Goal: Information Seeking & Learning: Learn about a topic

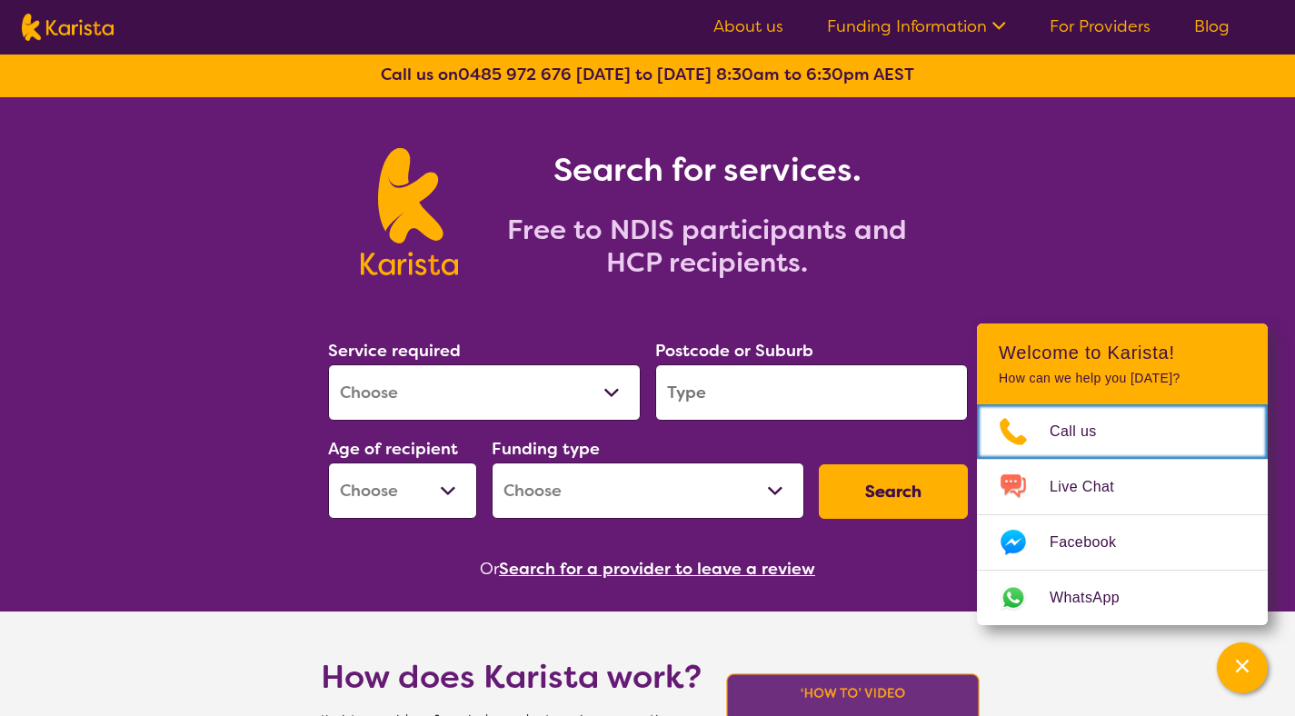
scroll to position [4, 0]
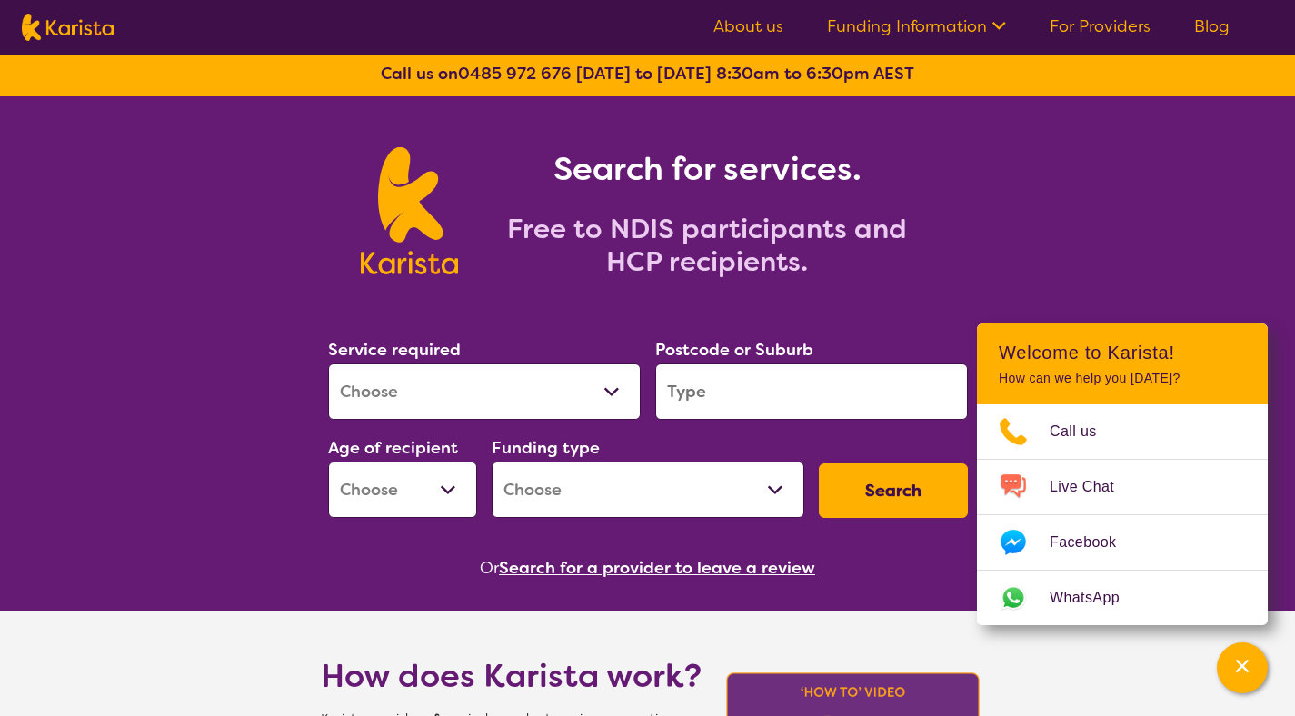
click at [1105, 24] on link "For Providers" at bounding box center [1100, 26] width 101 height 22
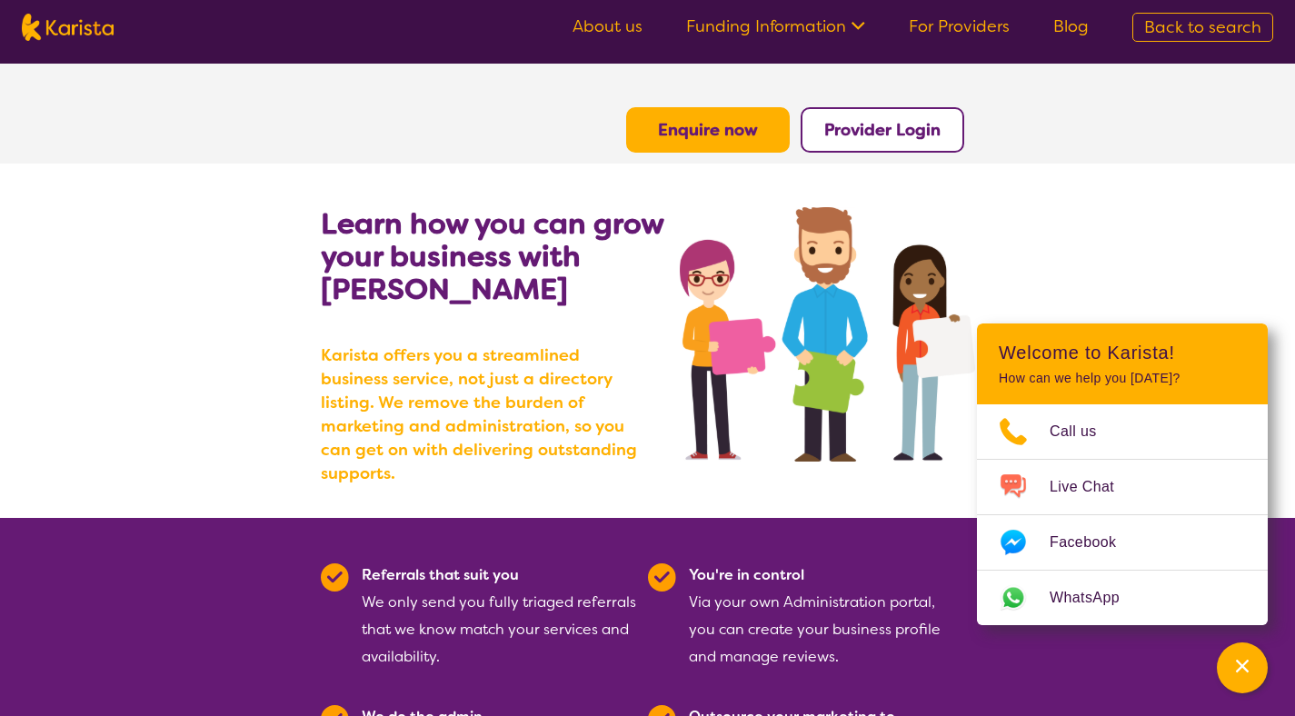
click at [626, 25] on link "About us" at bounding box center [608, 26] width 70 height 22
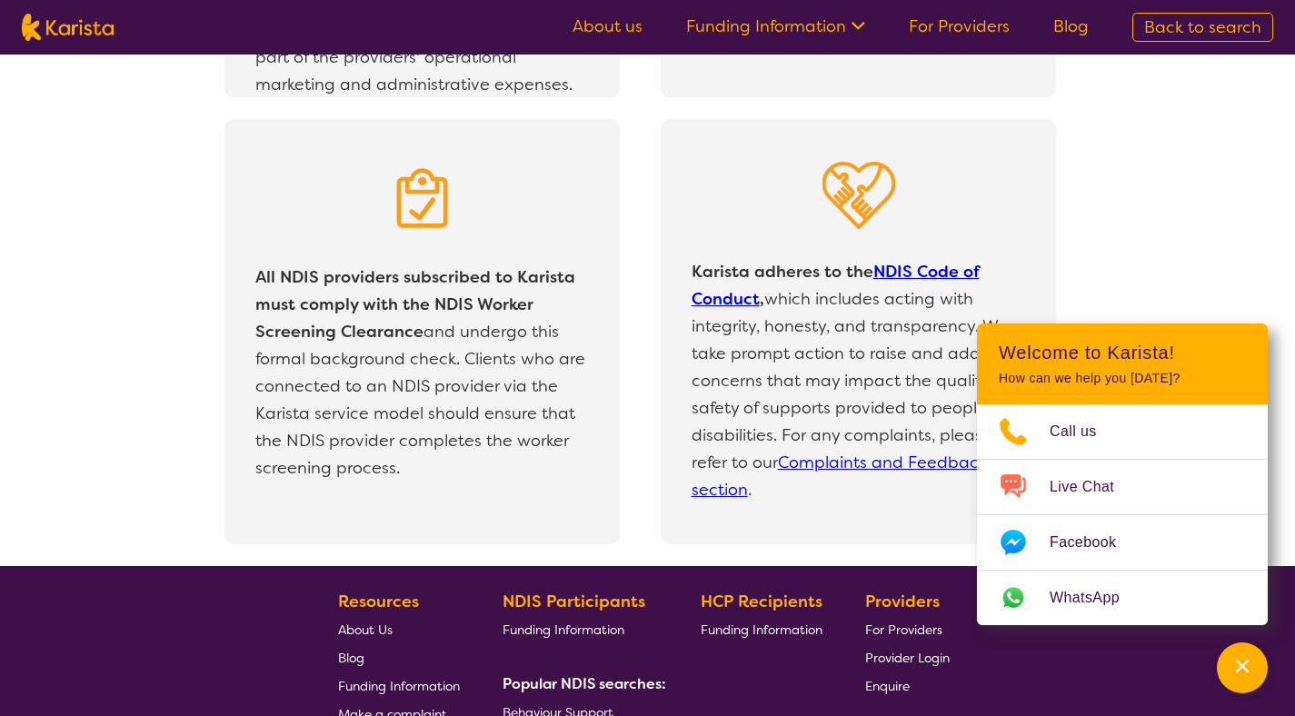
scroll to position [3935, 0]
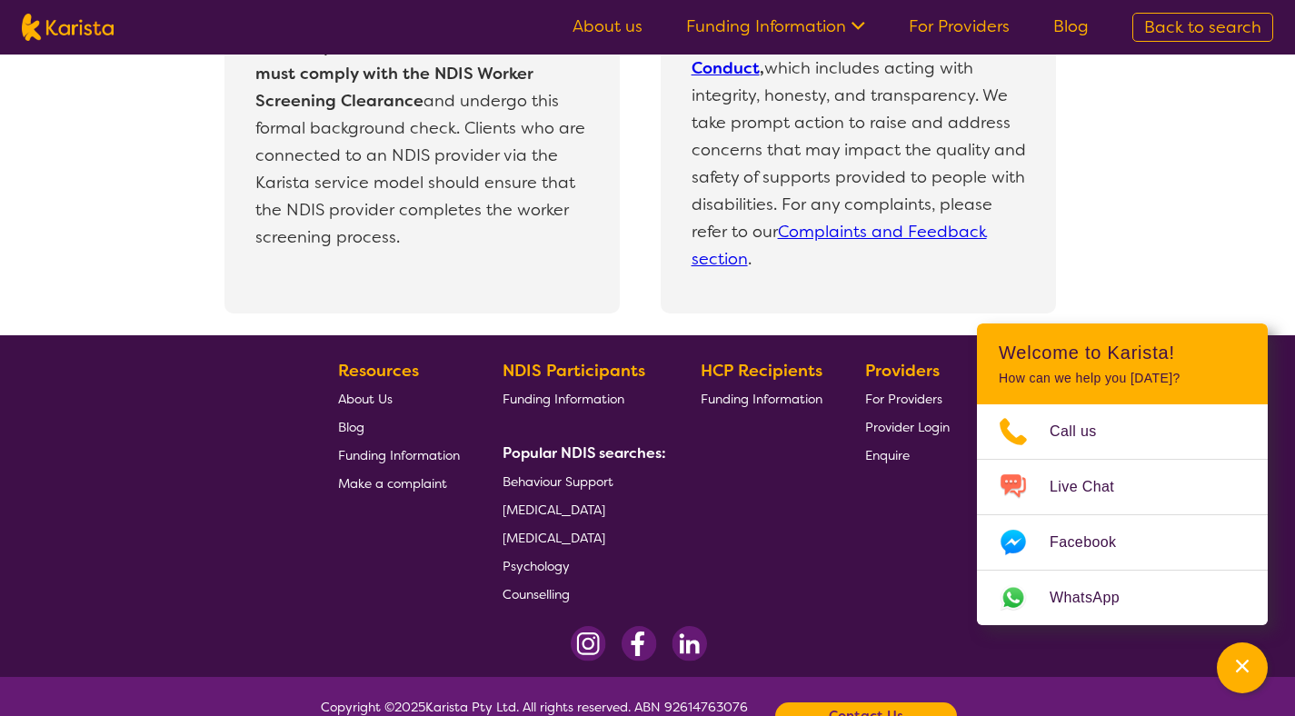
click at [1228, 228] on div "All NDIS providers subscribed to Karista must comply with the NDIS Worker Scree…" at bounding box center [661, 111] width 1270 height 447
click at [891, 401] on span "For Providers" at bounding box center [903, 399] width 77 height 16
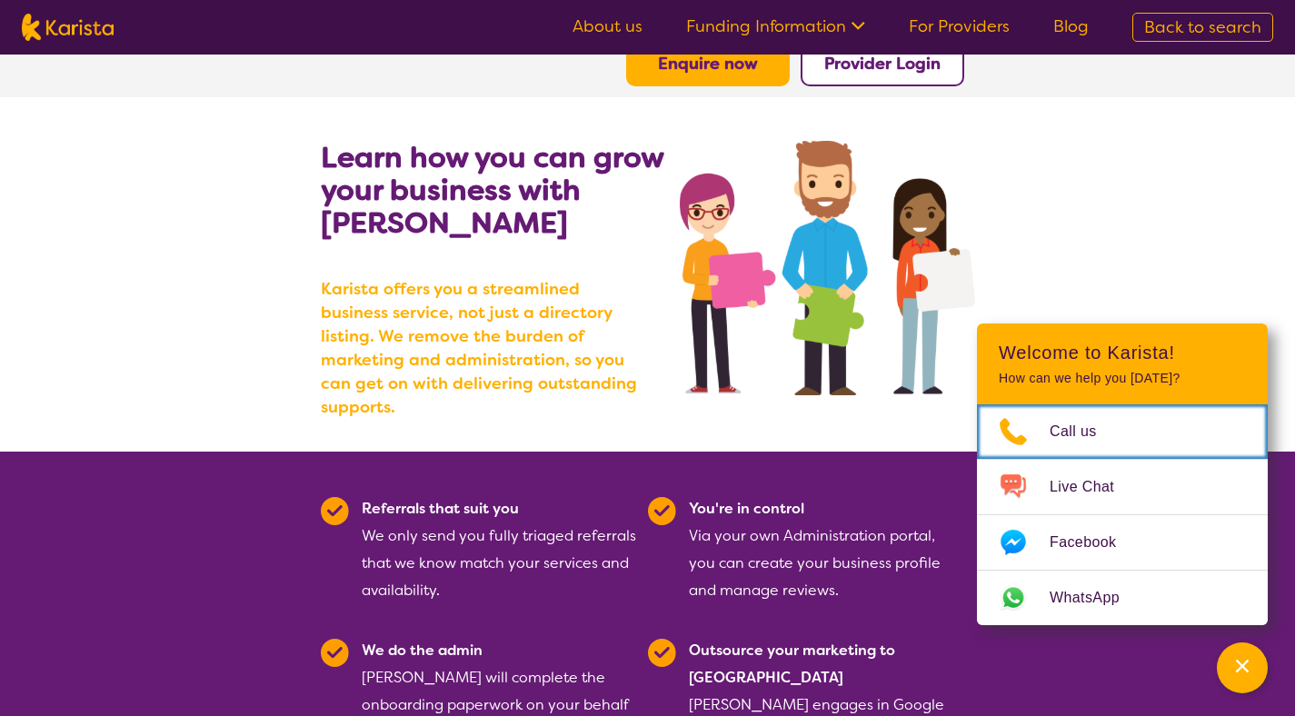
scroll to position [66, 0]
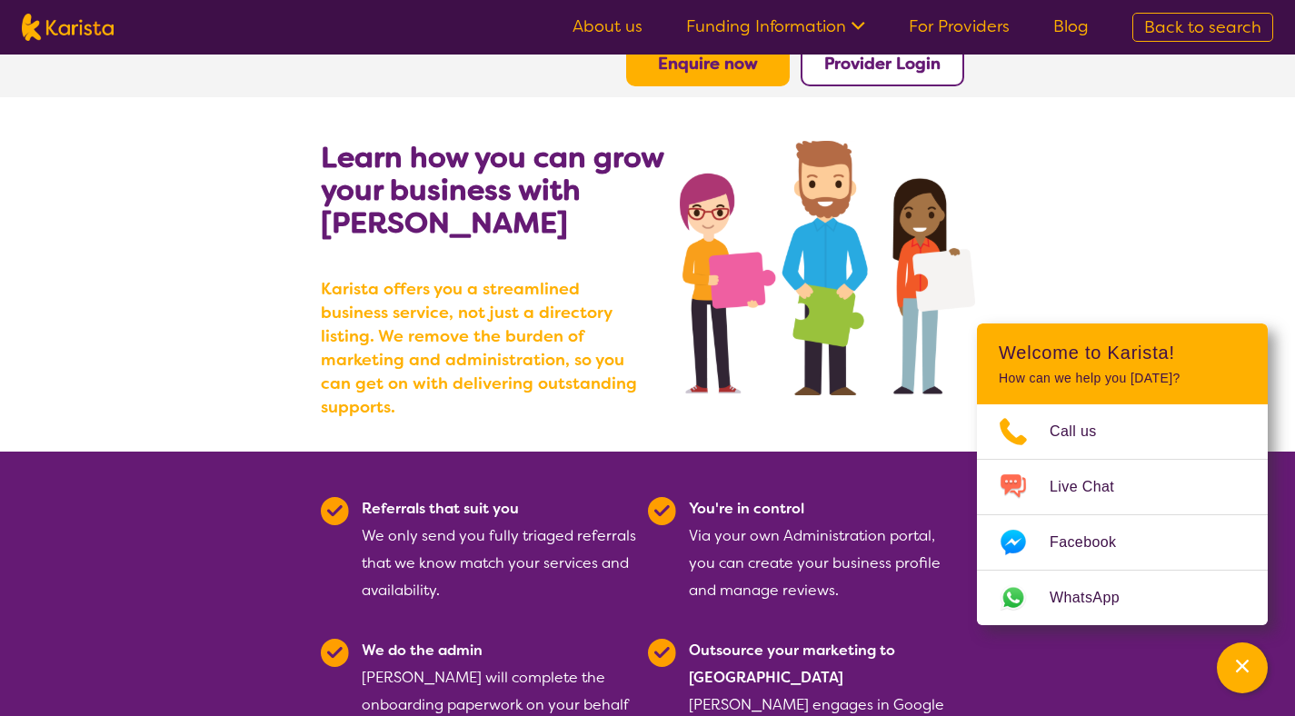
click at [105, 29] on img at bounding box center [68, 27] width 92 height 27
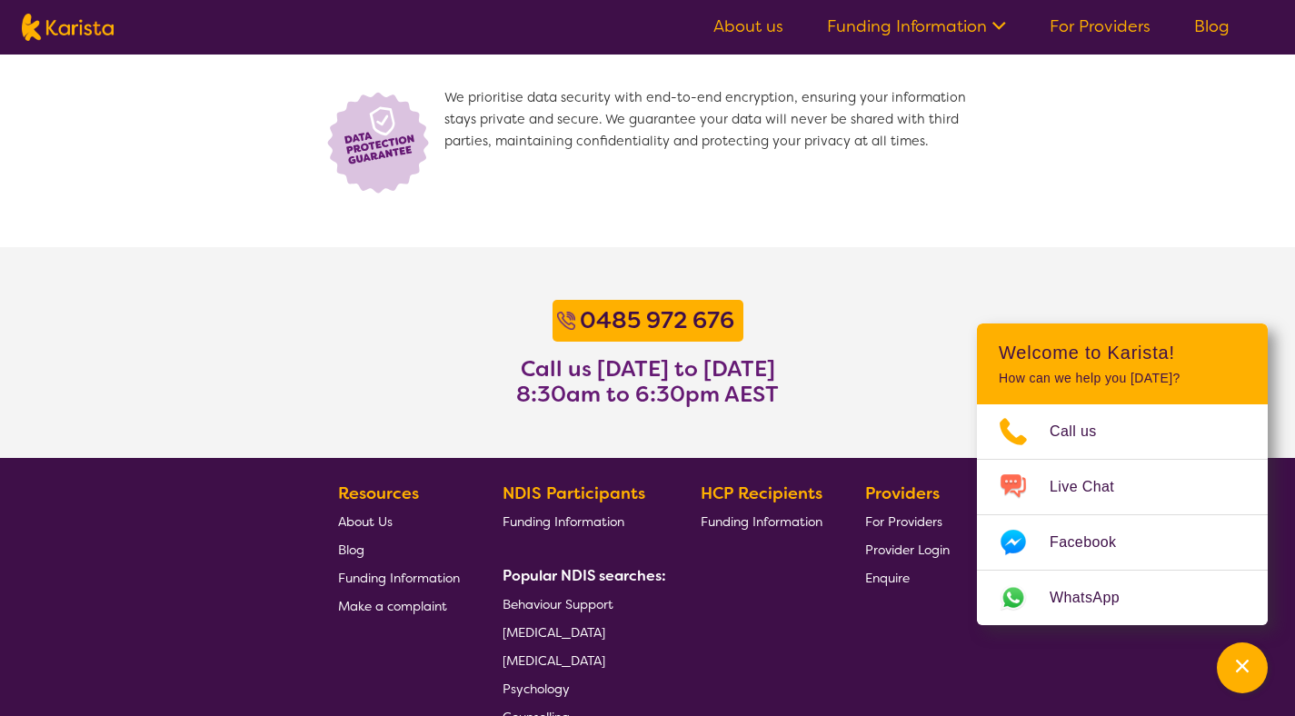
scroll to position [1372, 0]
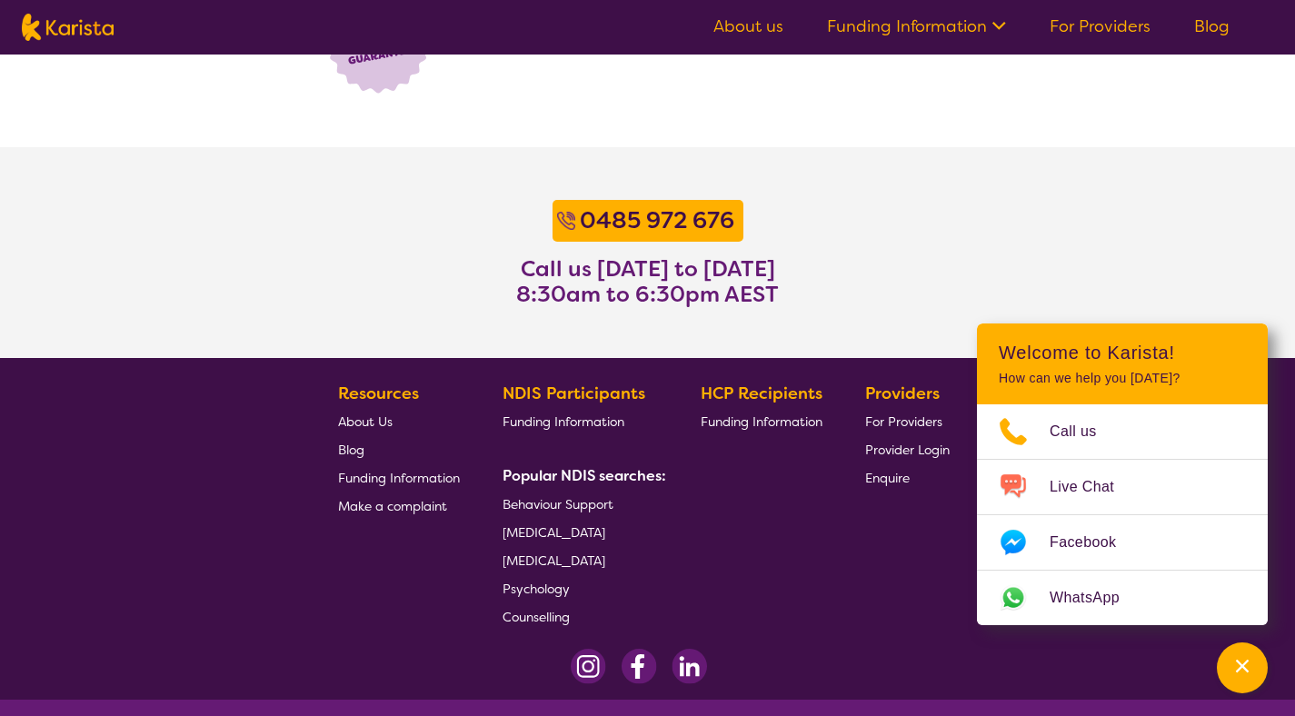
click at [565, 538] on span "[MEDICAL_DATA]" at bounding box center [554, 532] width 103 height 16
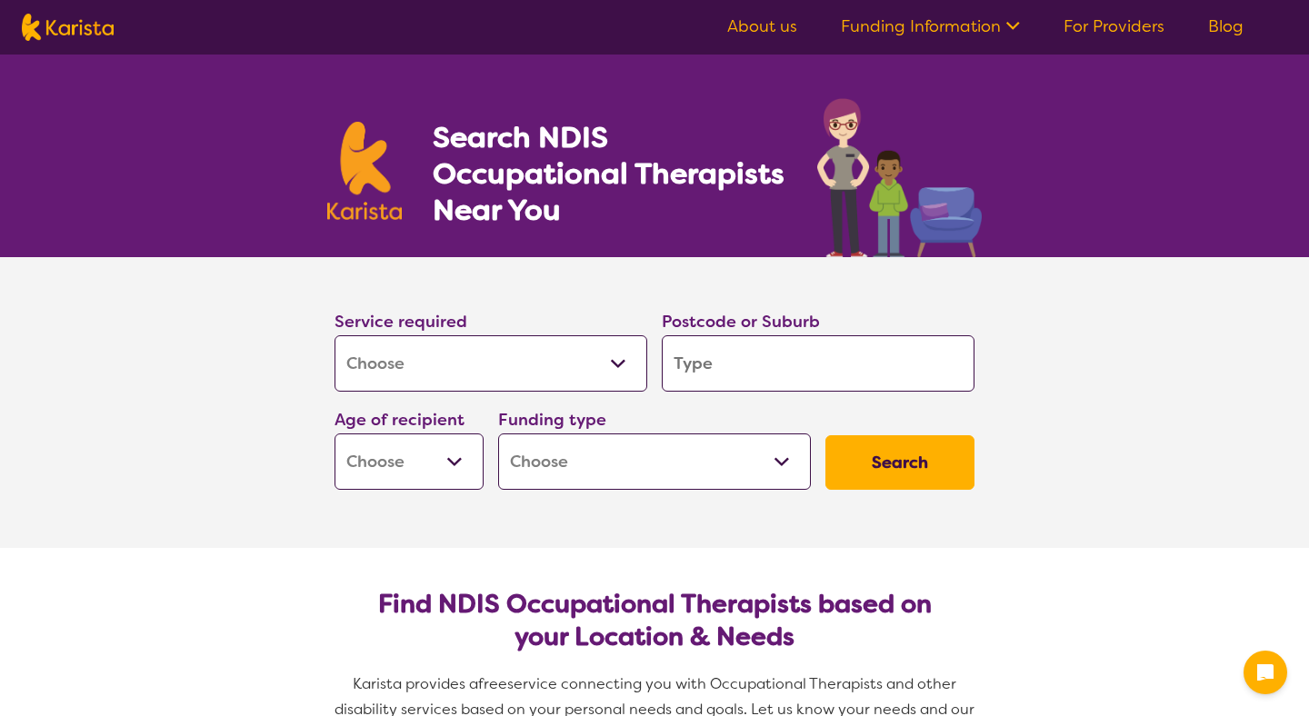
select select "[MEDICAL_DATA]"
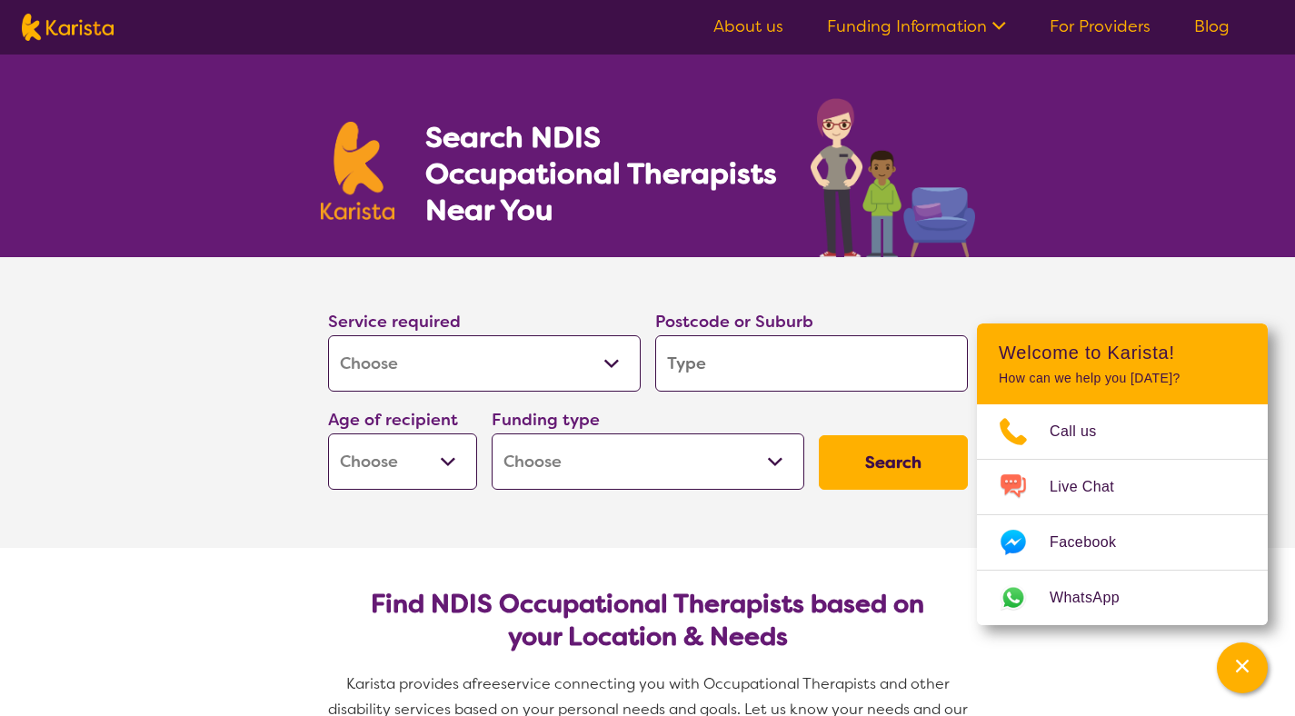
click at [961, 25] on link "Funding Information" at bounding box center [916, 26] width 179 height 22
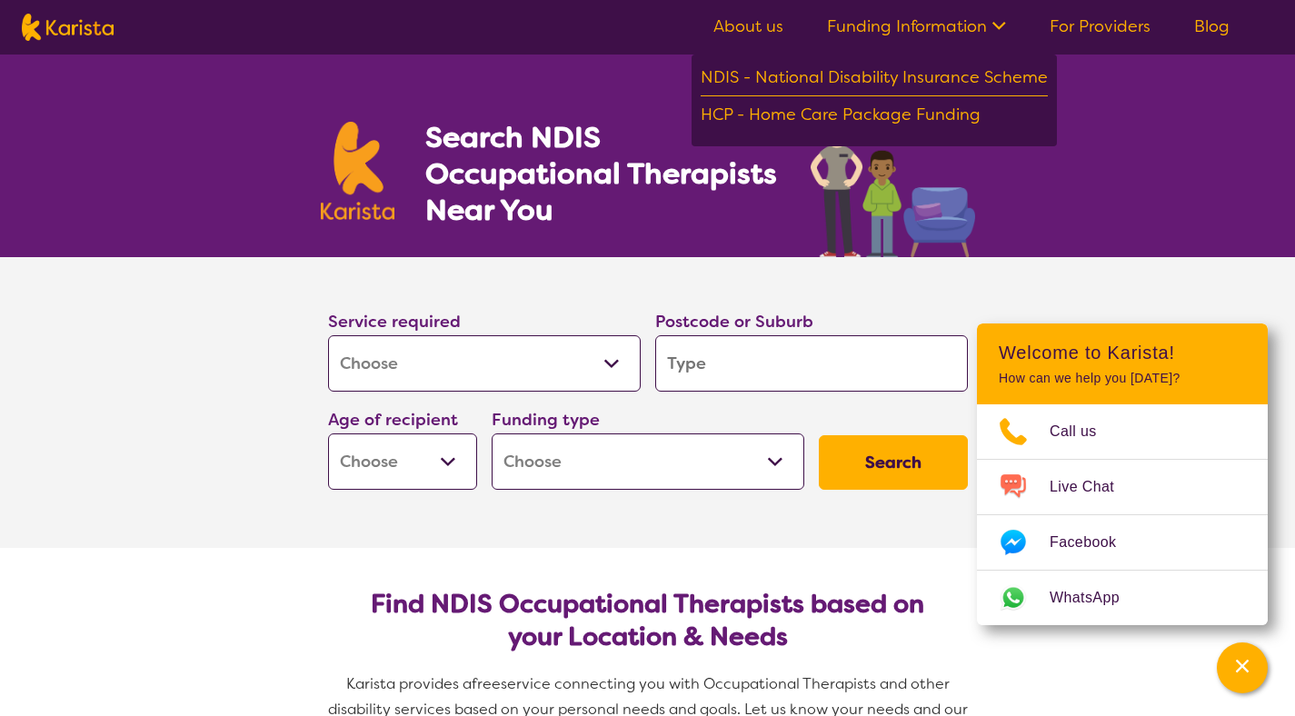
click at [961, 25] on link "Funding Information" at bounding box center [916, 26] width 179 height 22
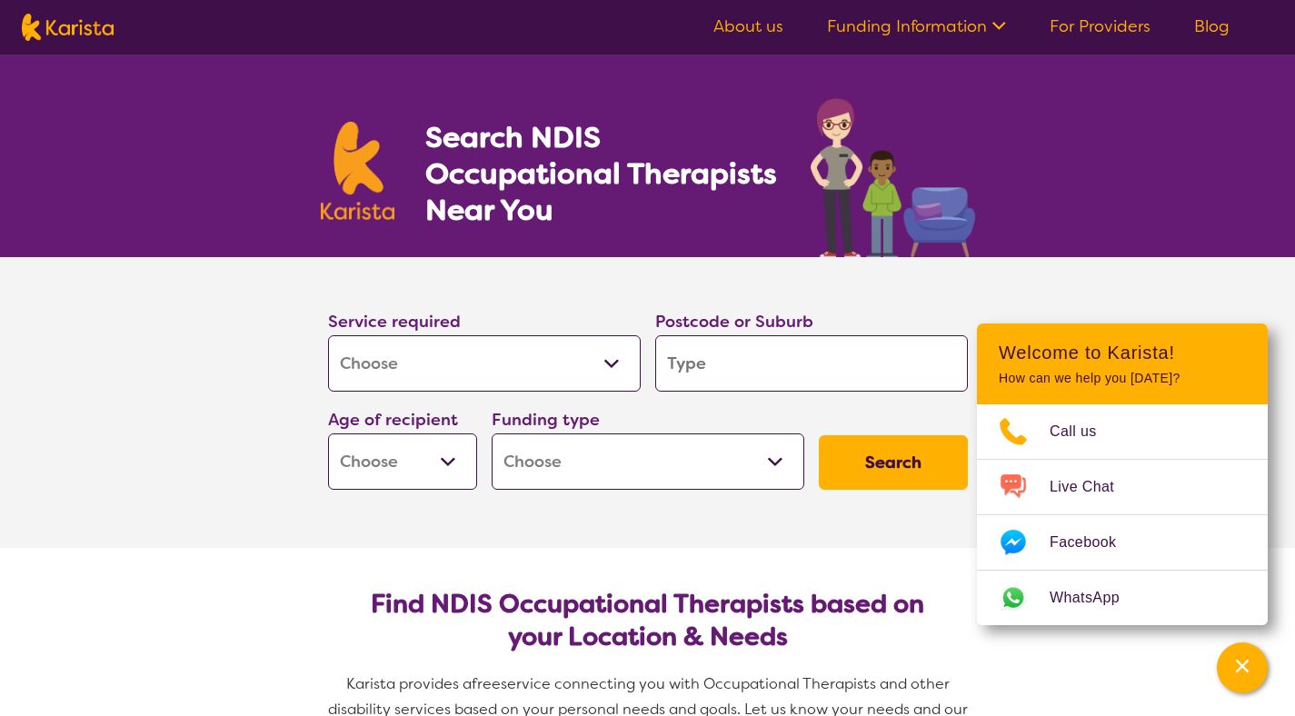
click at [754, 360] on input "search" at bounding box center [811, 363] width 313 height 56
type input "b"
type input "bl"
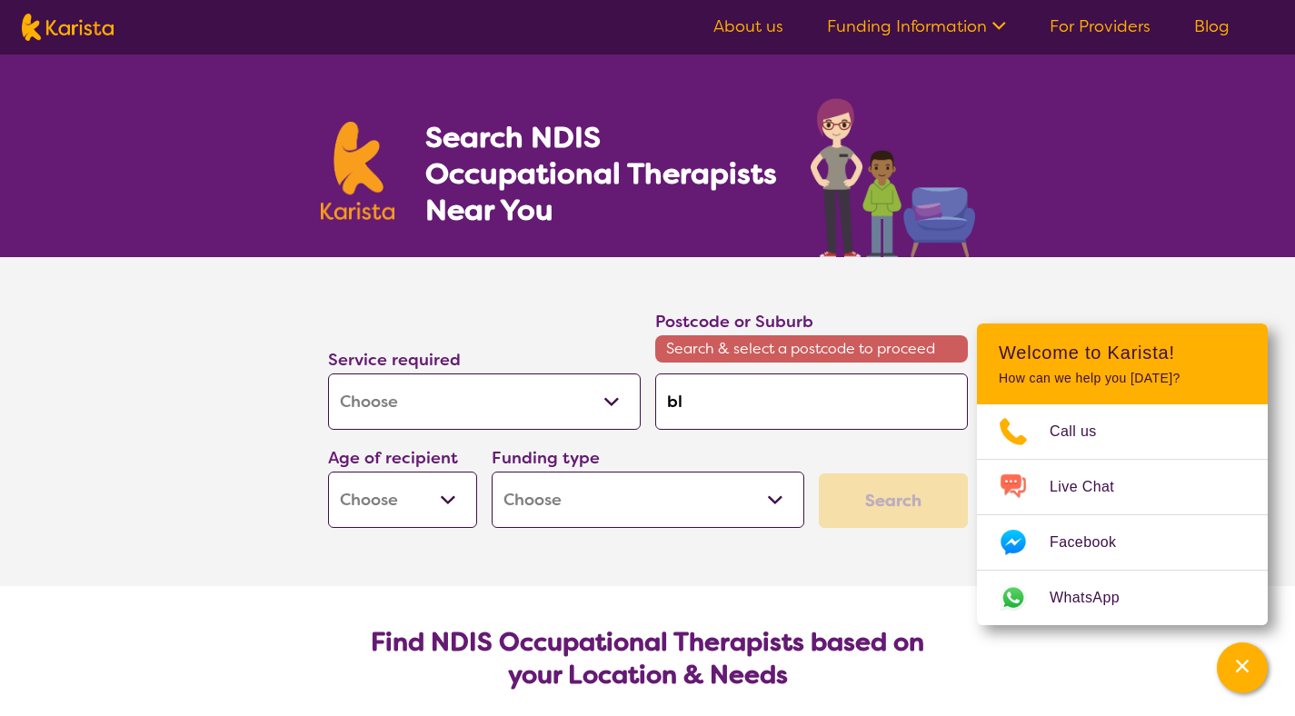
type input "bla"
type input "blac"
type input "black"
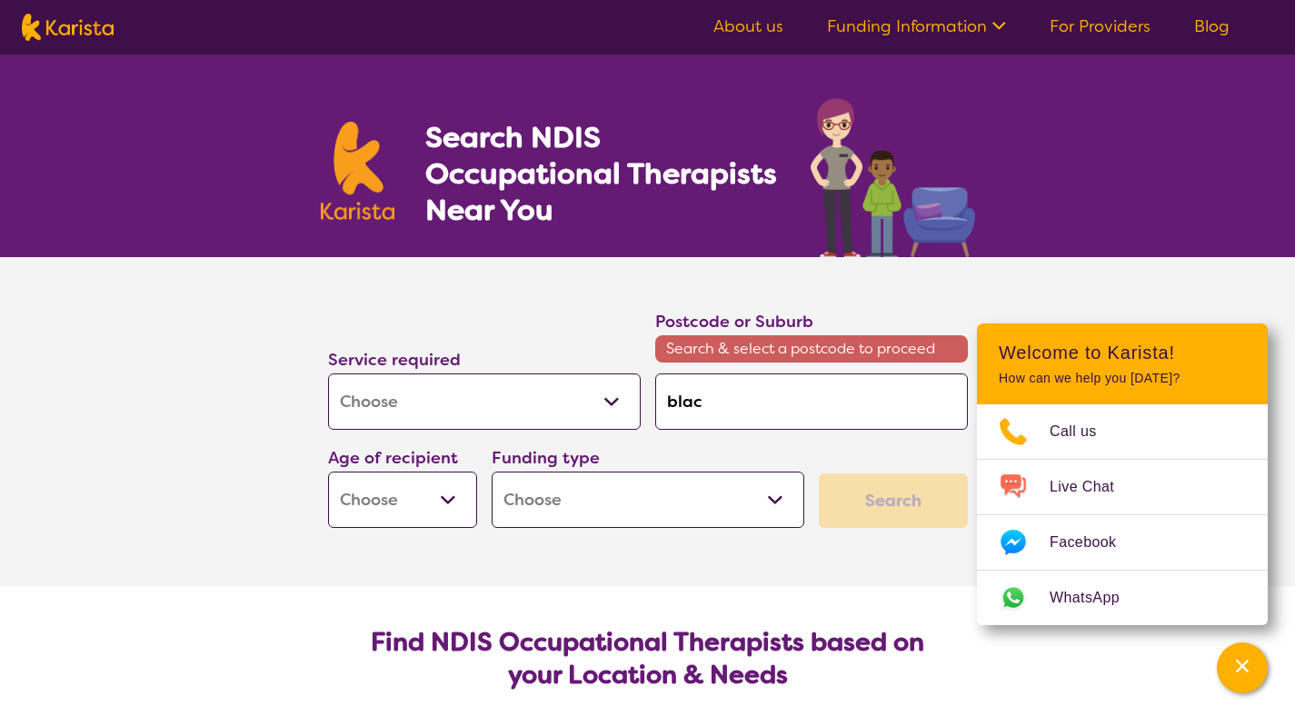
type input "black"
type input "blackb"
type input "blackbu"
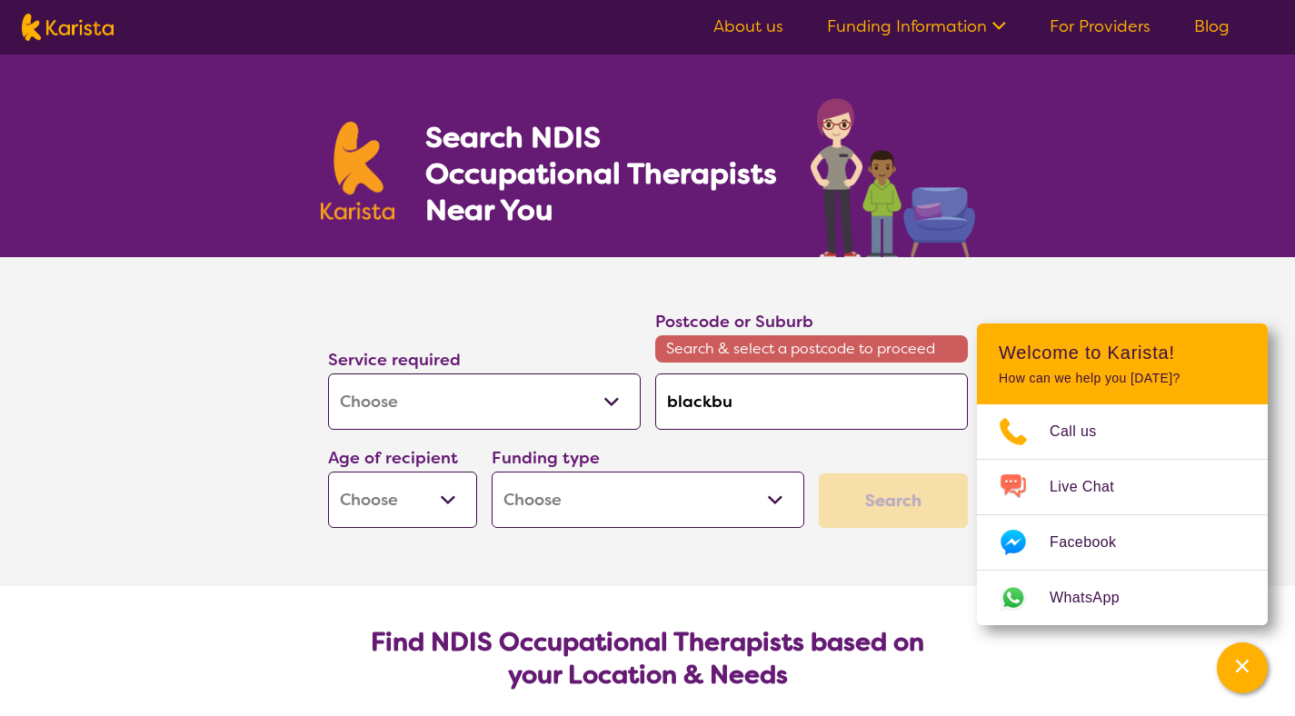
type input "blackbur"
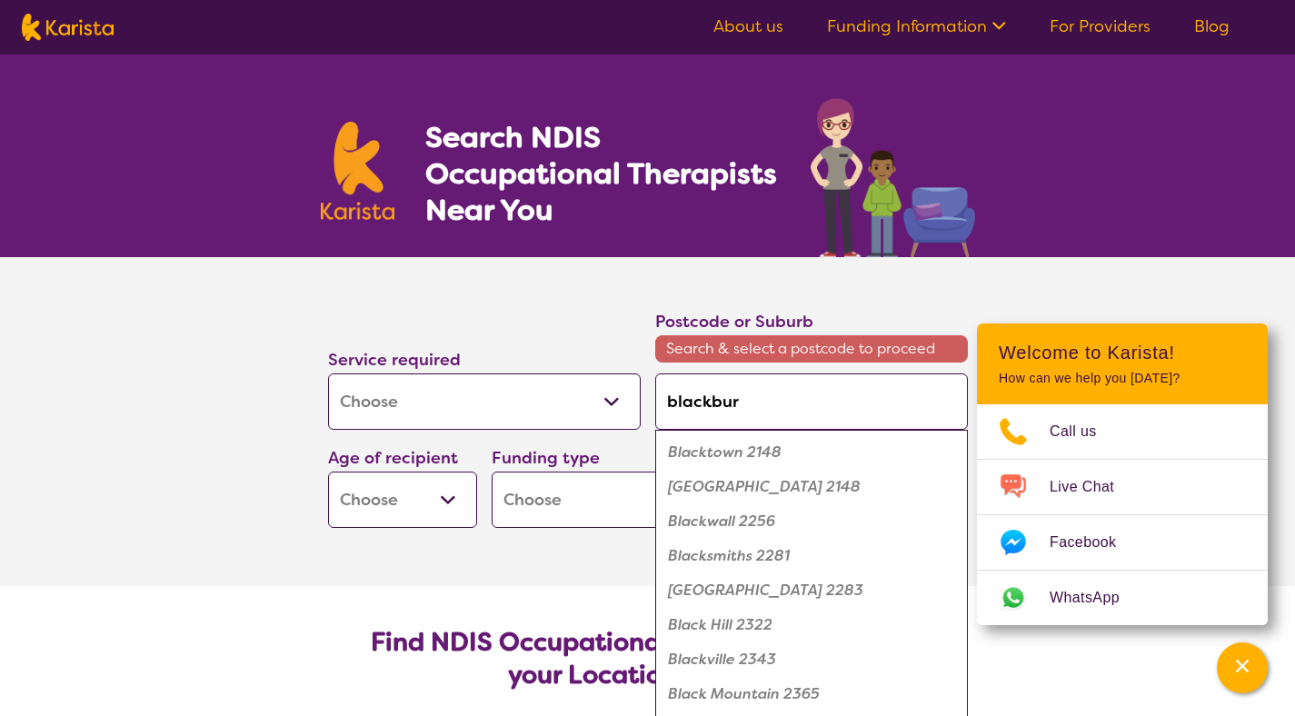
type input "blackburn"
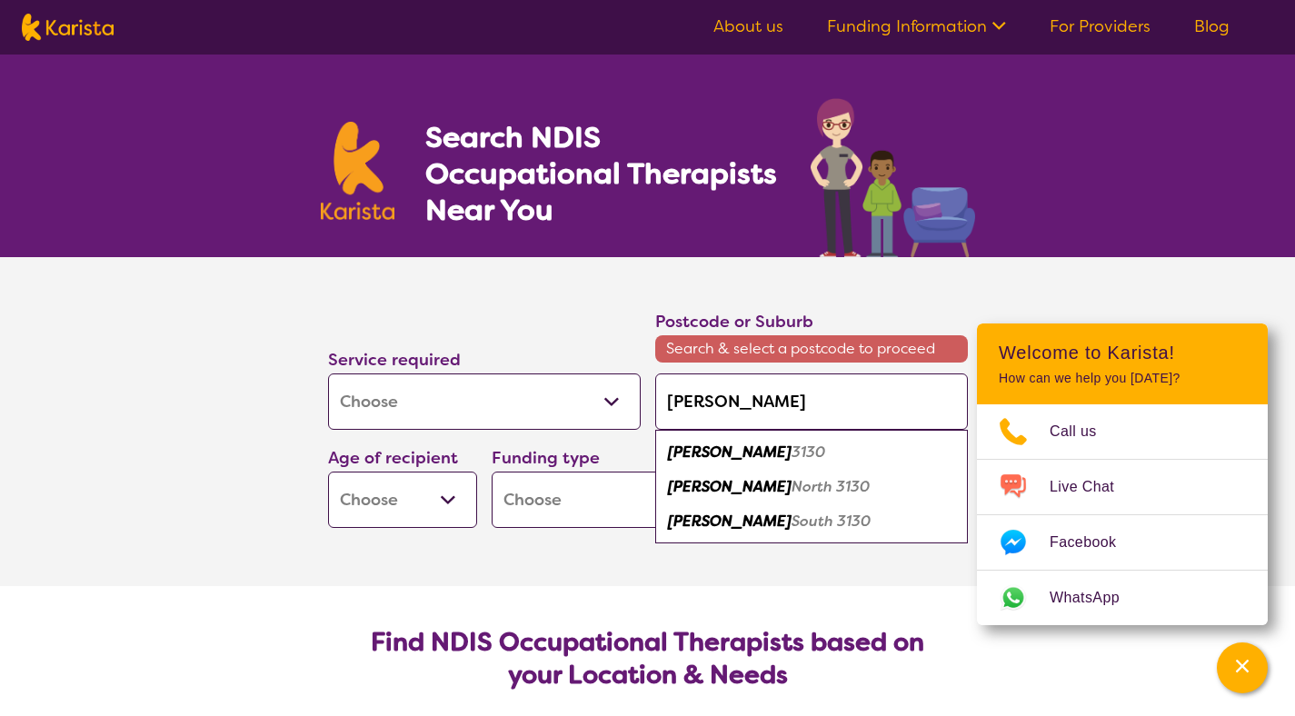
click at [778, 444] on div "Blackburn 3130" at bounding box center [811, 452] width 294 height 35
type input "3130"
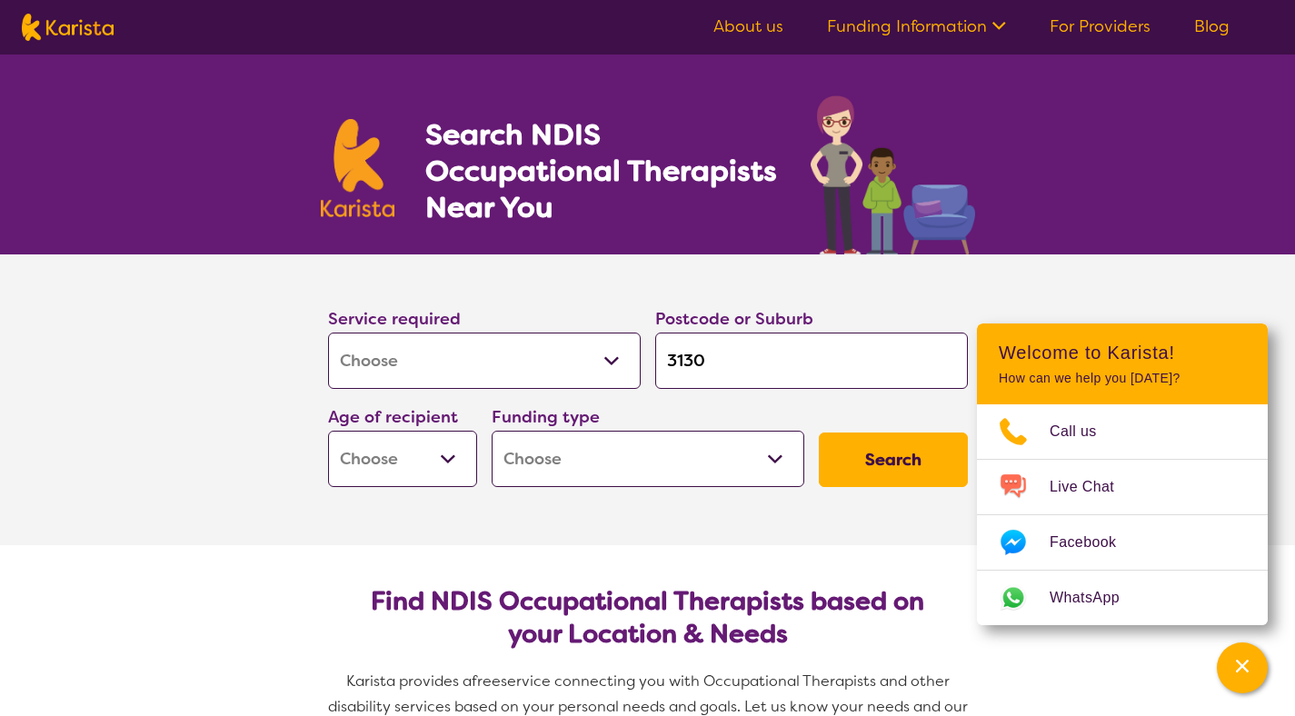
scroll to position [4, 0]
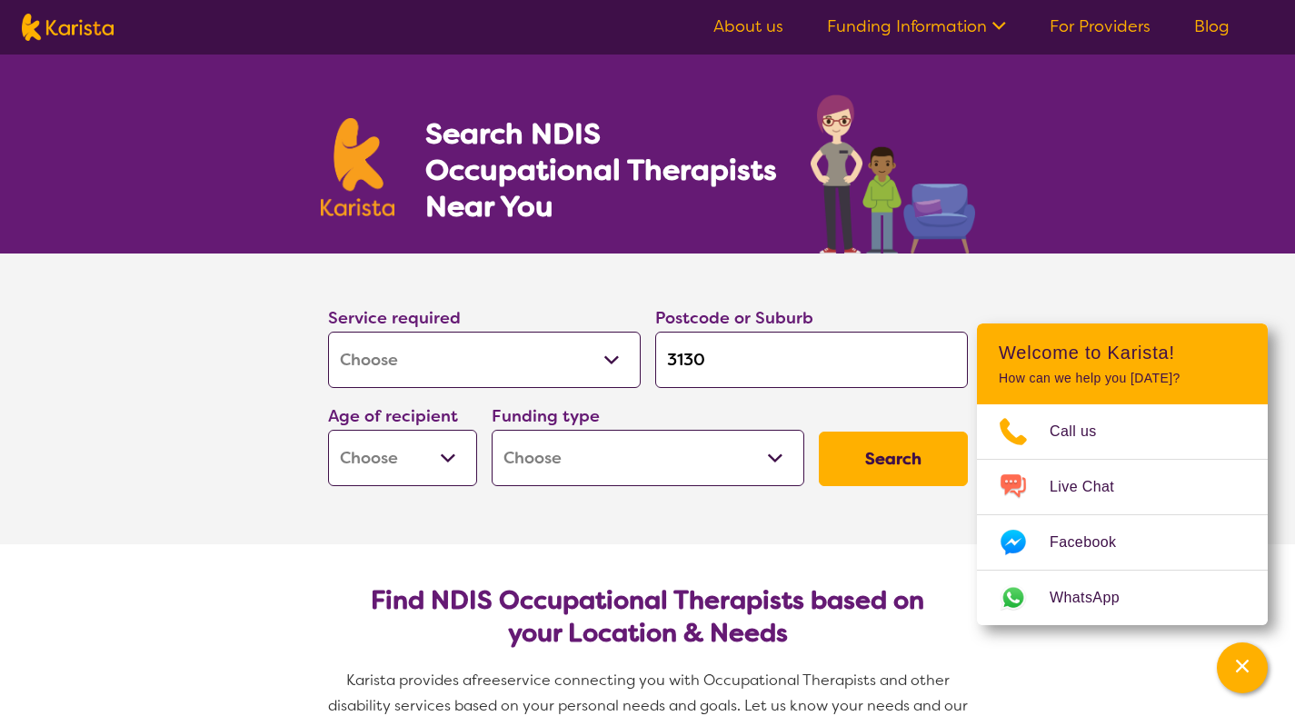
click at [400, 444] on select "Early Childhood - 0 to 9 Child - 10 to 11 Adolescent - 12 to 17 Adult - 18 to 6…" at bounding box center [402, 458] width 149 height 56
select select "EC"
click at [692, 457] on select "Home Care Package (HCP) National Disability Insurance Scheme (NDIS) I don't know" at bounding box center [648, 458] width 313 height 56
select select "NDIS"
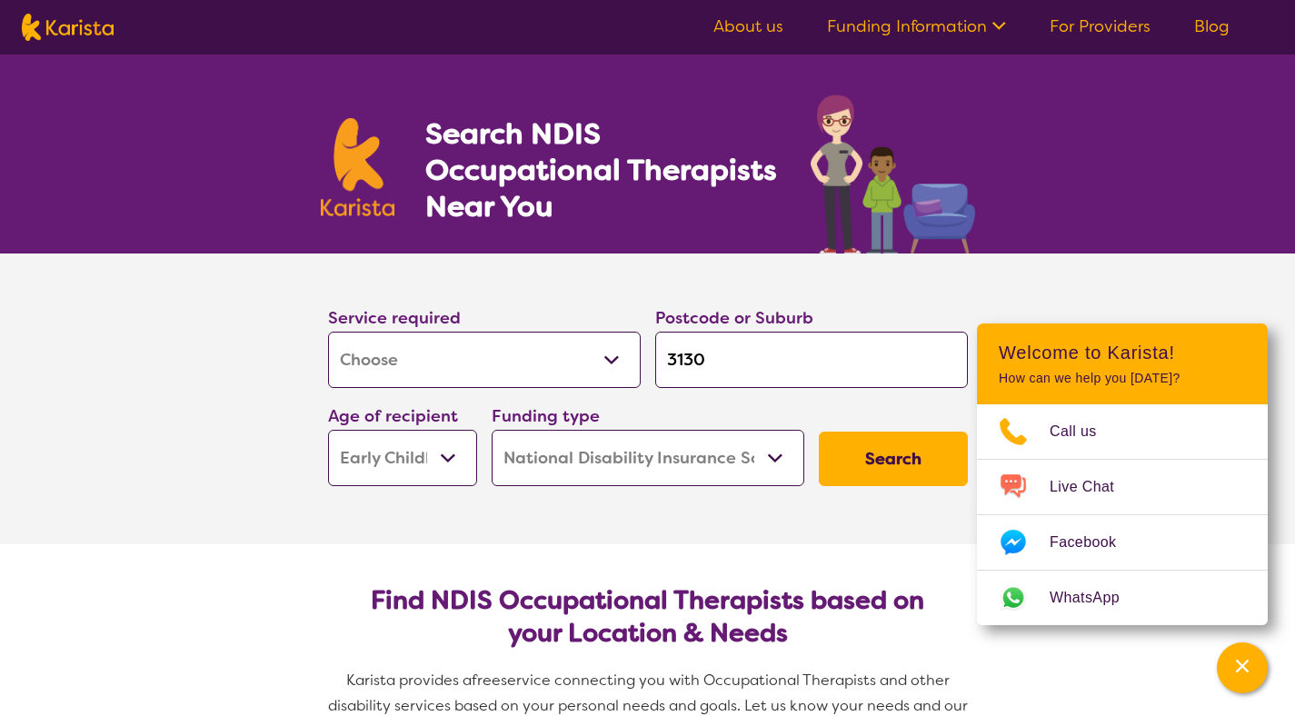
select select "NDIS"
click at [893, 469] on button "Search" at bounding box center [893, 459] width 149 height 55
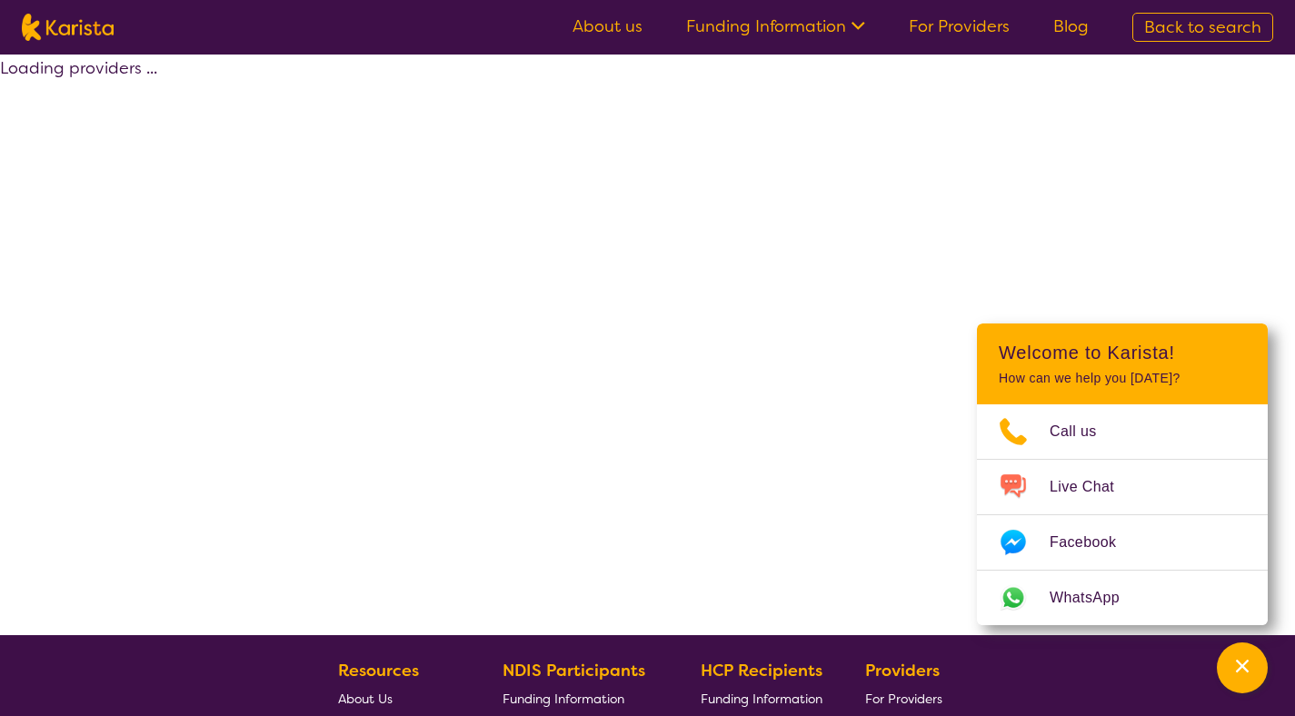
select select "by_score"
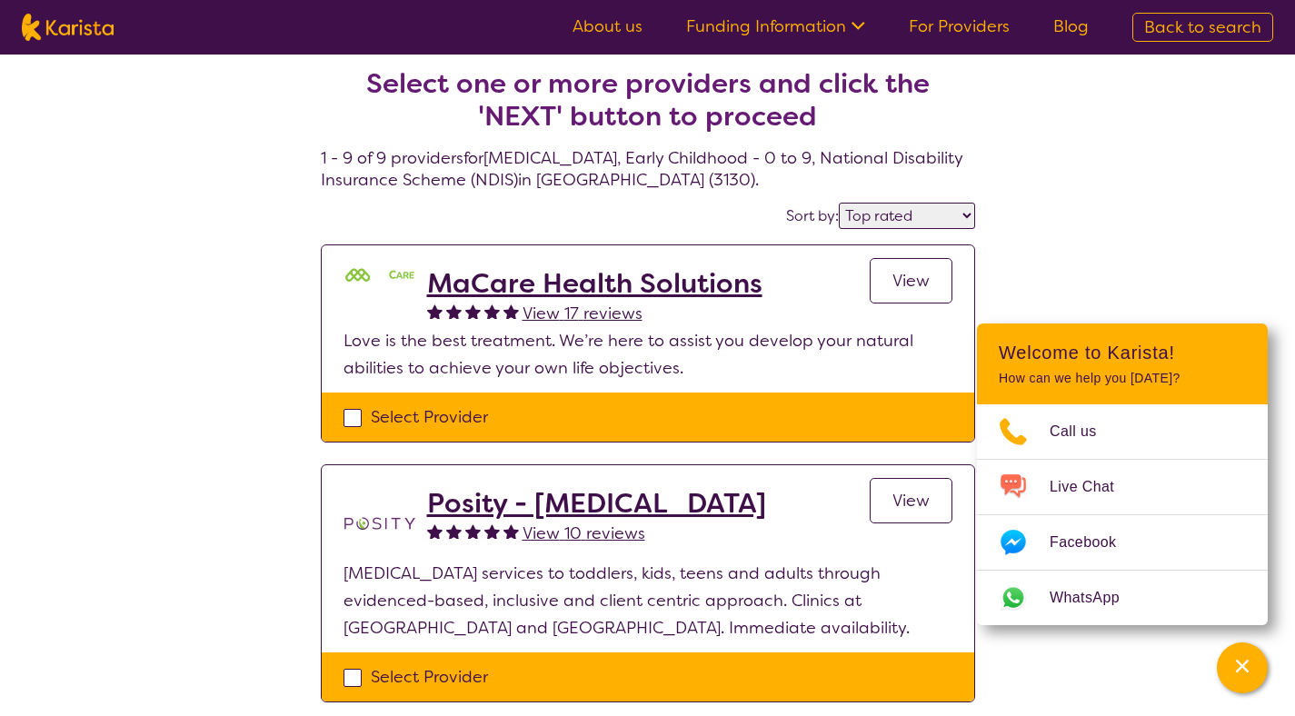
scroll to position [11, 0]
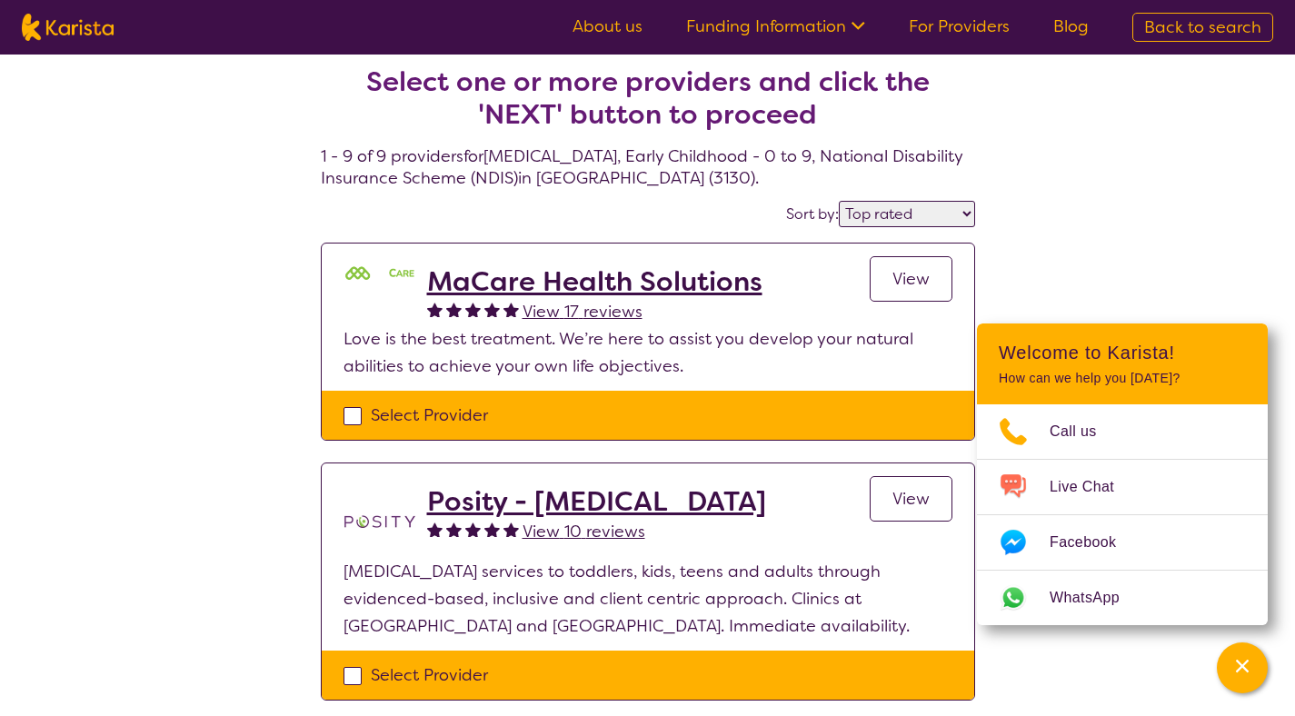
select select "[MEDICAL_DATA]"
select select "EC"
select select "NDIS"
select select "[MEDICAL_DATA]"
select select "EC"
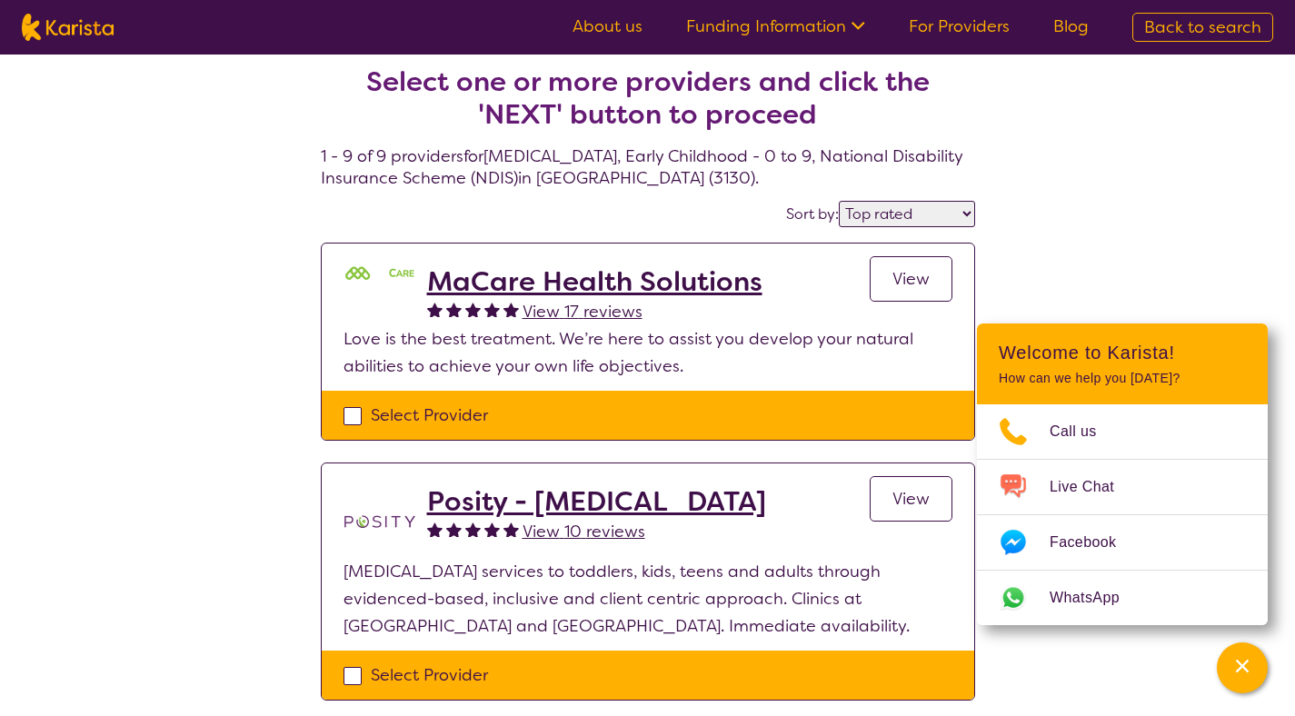
select select "NDIS"
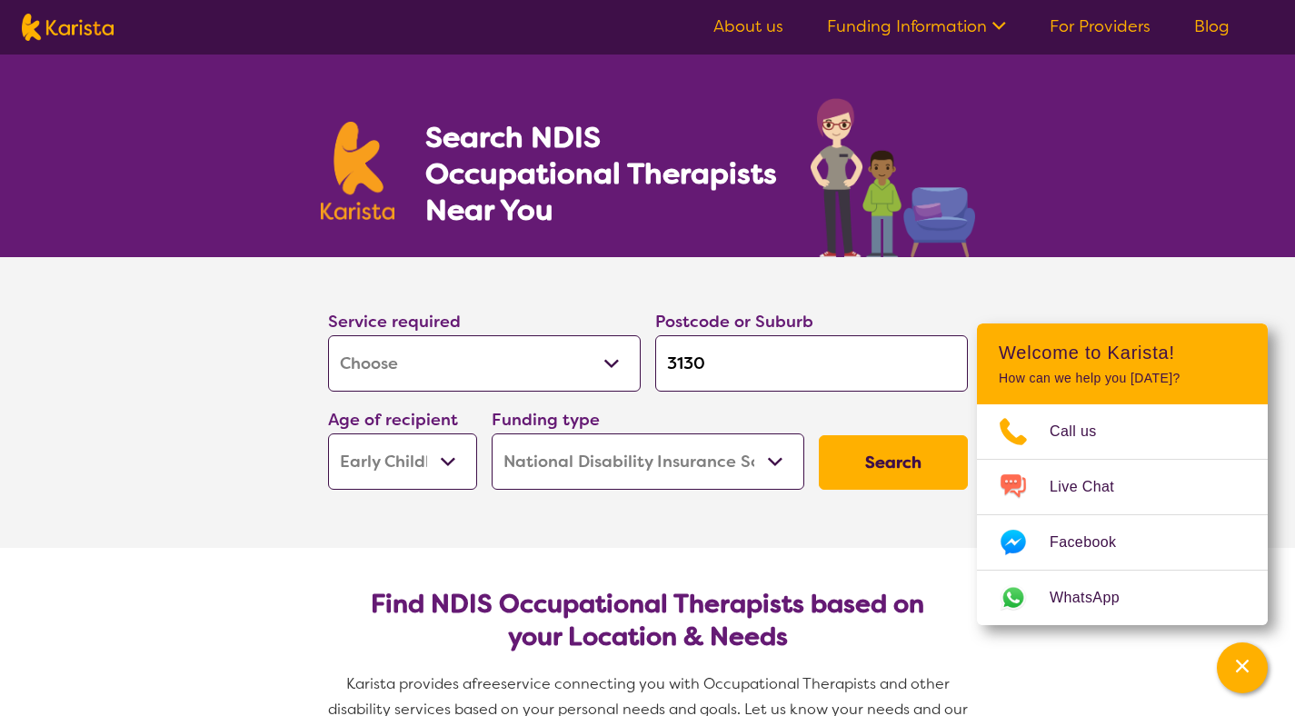
click at [684, 478] on select "Home Care Package (HCP) National Disability Insurance Scheme (NDIS) I don't know" at bounding box center [648, 462] width 313 height 56
select select "i-don-t-know"
click at [915, 474] on button "Search" at bounding box center [893, 462] width 149 height 55
select select "[MEDICAL_DATA]"
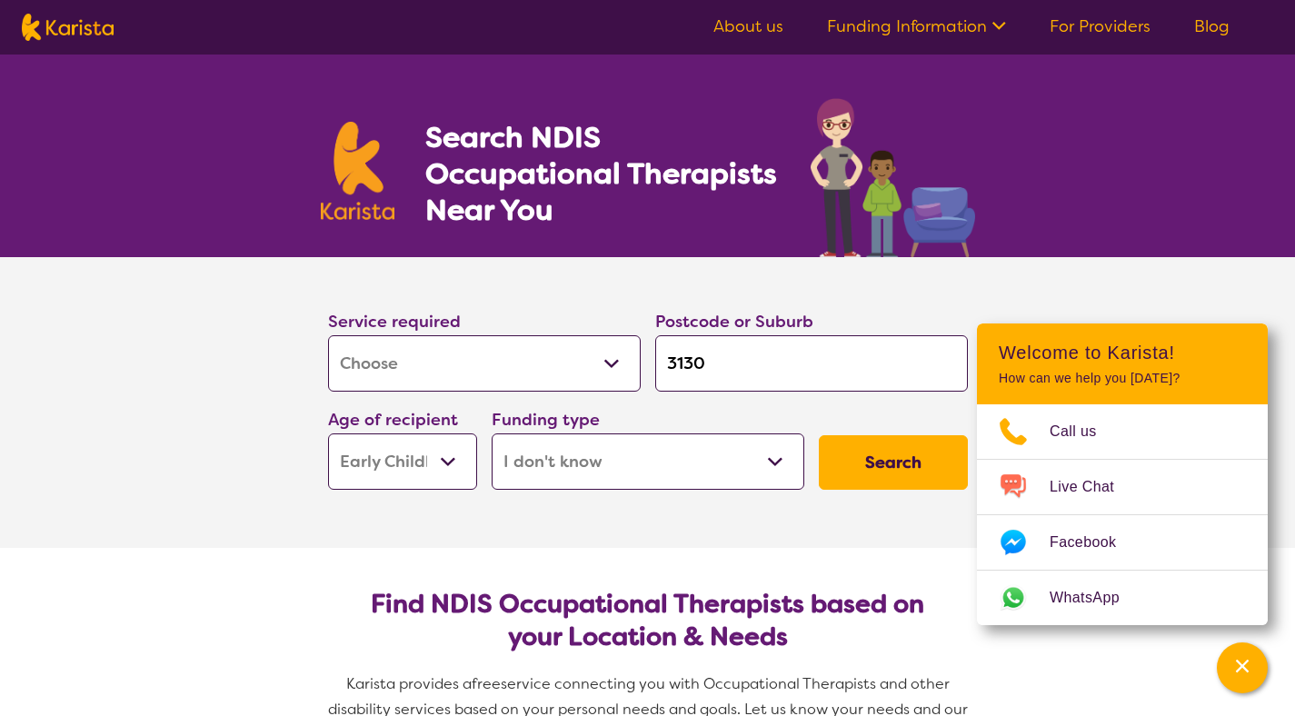
select select "EC"
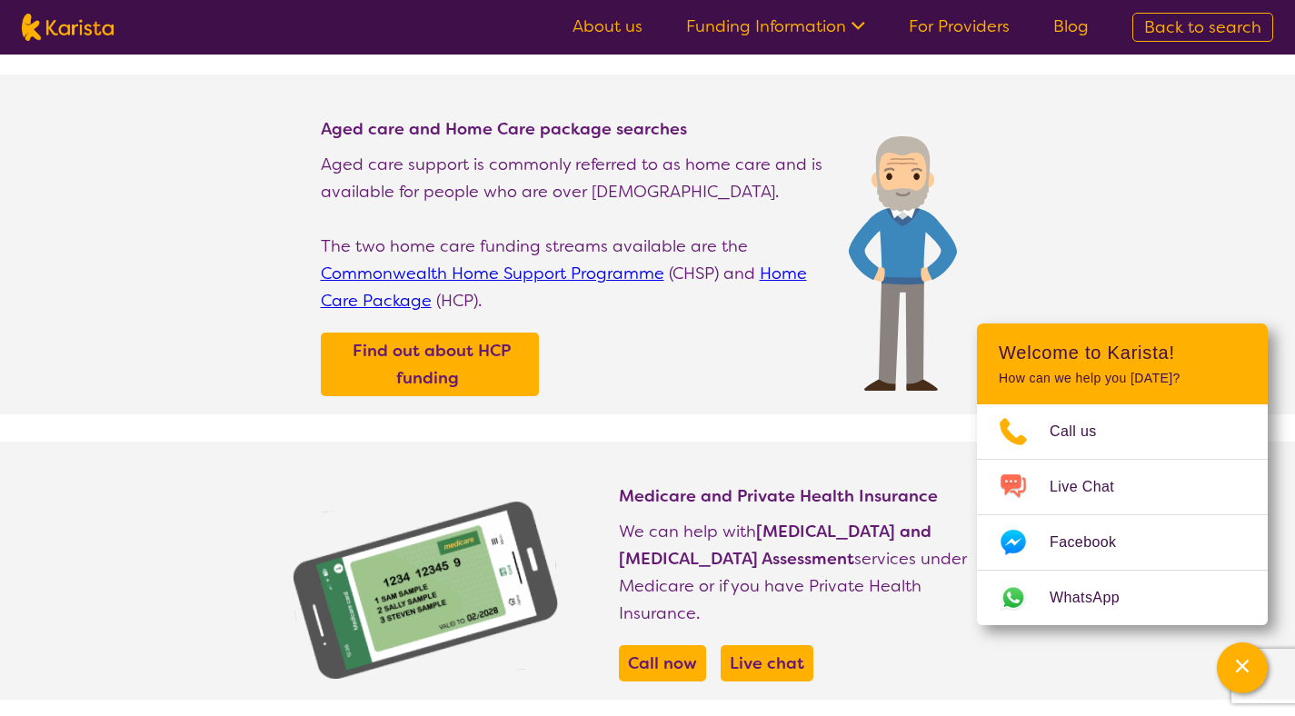
scroll to position [185, 0]
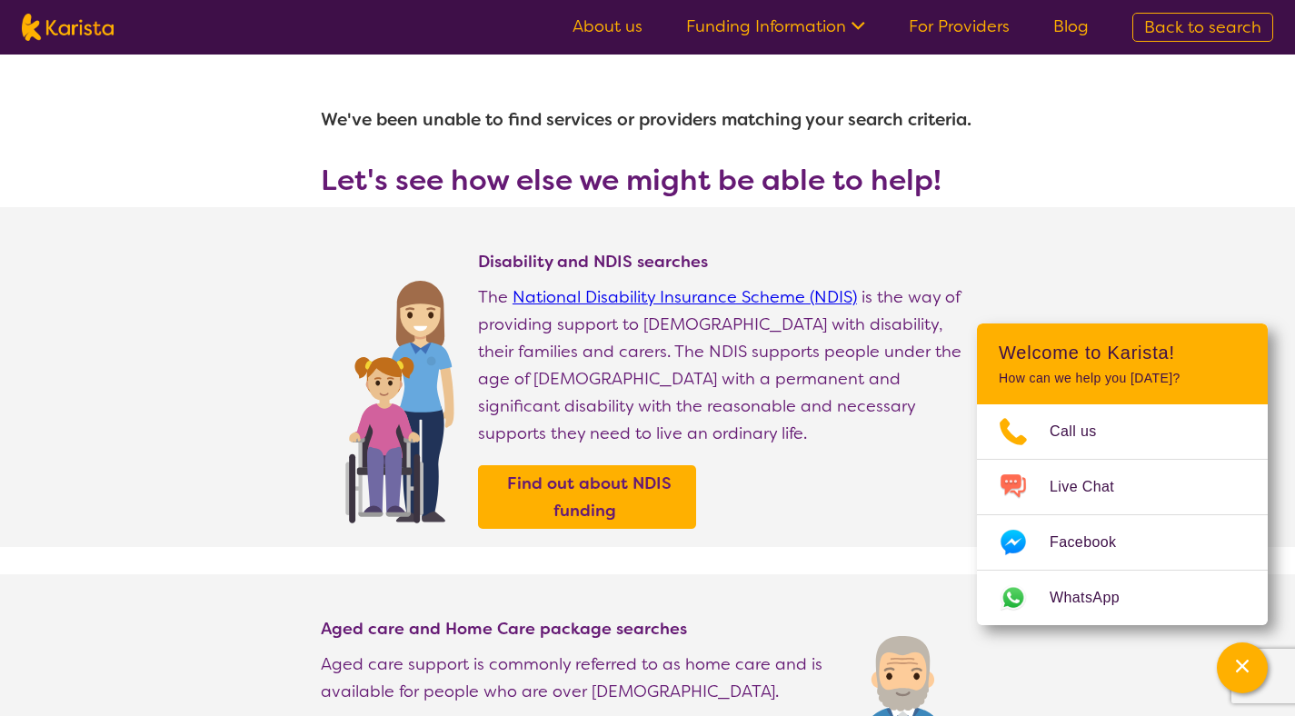
select select "[MEDICAL_DATA]"
select select "EC"
select select "i-don-t-know"
select select "[MEDICAL_DATA]"
select select "EC"
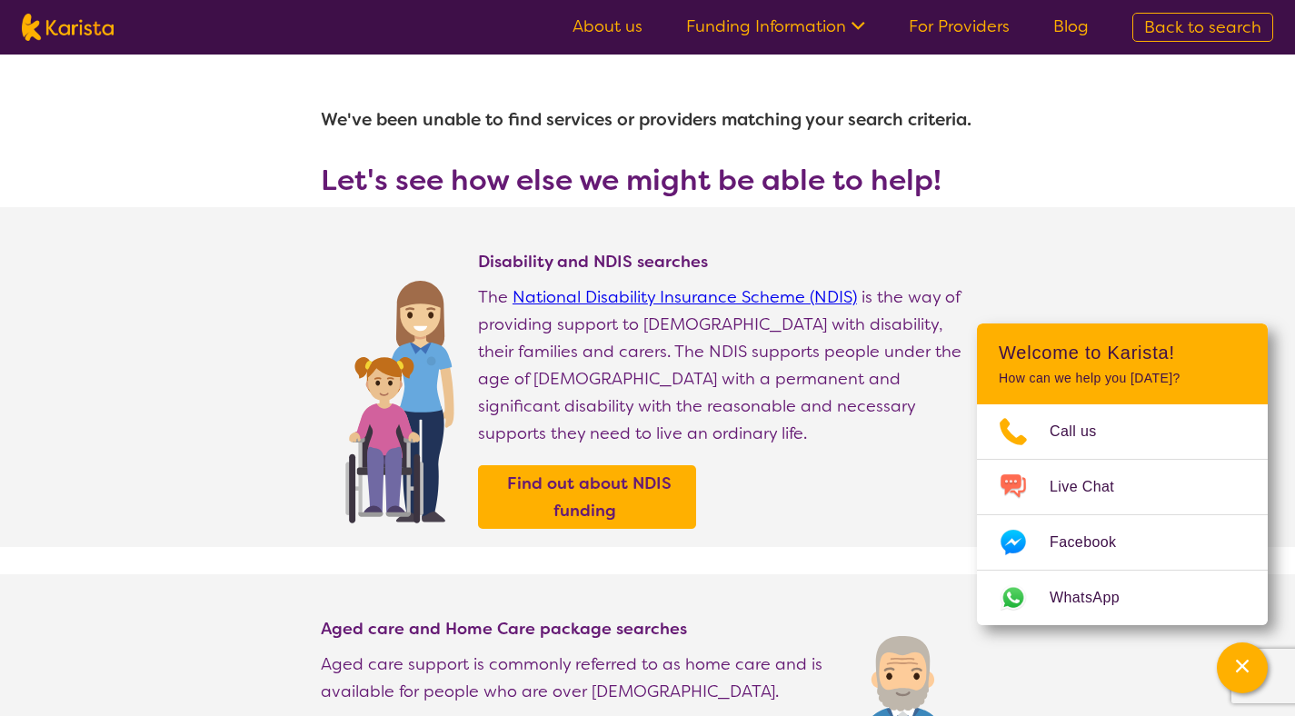
select select "i-don-t-know"
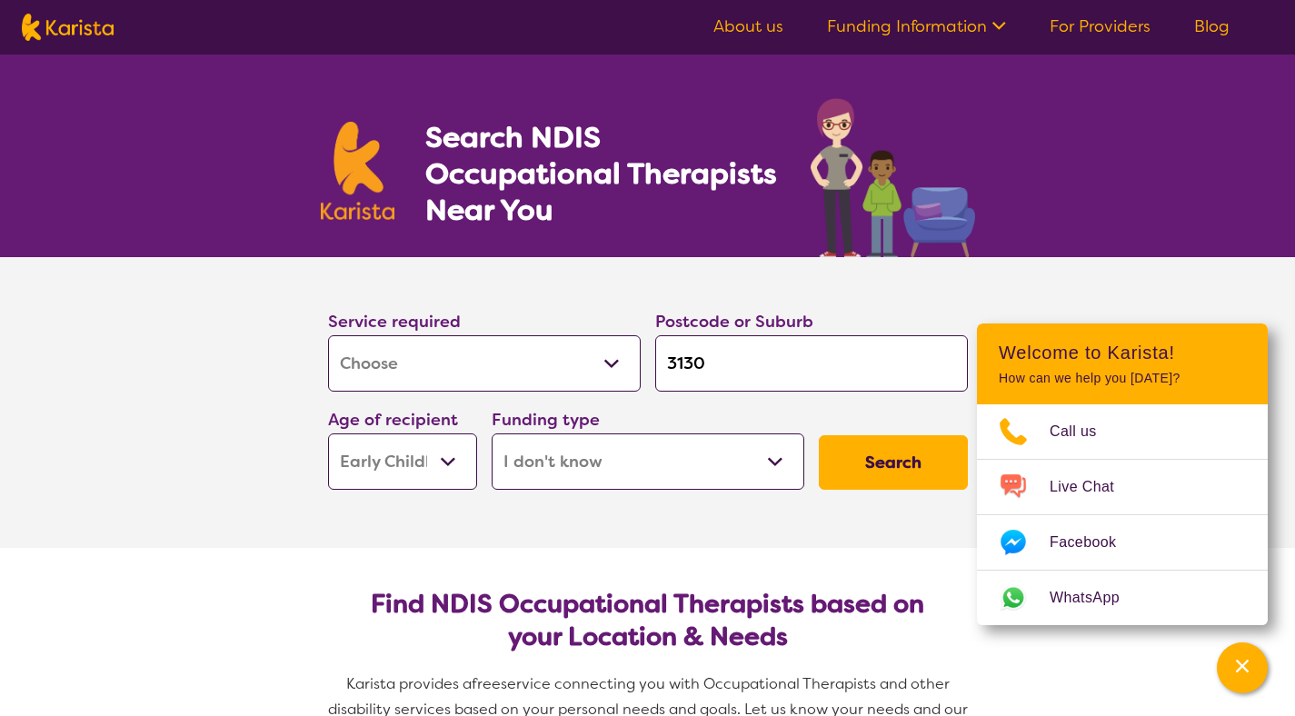
click at [596, 469] on select "Home Care Package (HCP) National Disability Insurance Scheme (NDIS) I don't know" at bounding box center [648, 462] width 313 height 56
click at [408, 460] on select "Early Childhood - 0 to 9 Child - 10 to 11 Adolescent - 12 to 17 Adult - 18 to 6…" at bounding box center [402, 462] width 149 height 56
click at [615, 475] on select "Home Care Package (HCP) National Disability Insurance Scheme (NDIS) I don't know" at bounding box center [648, 462] width 313 height 56
select select "NDIS"
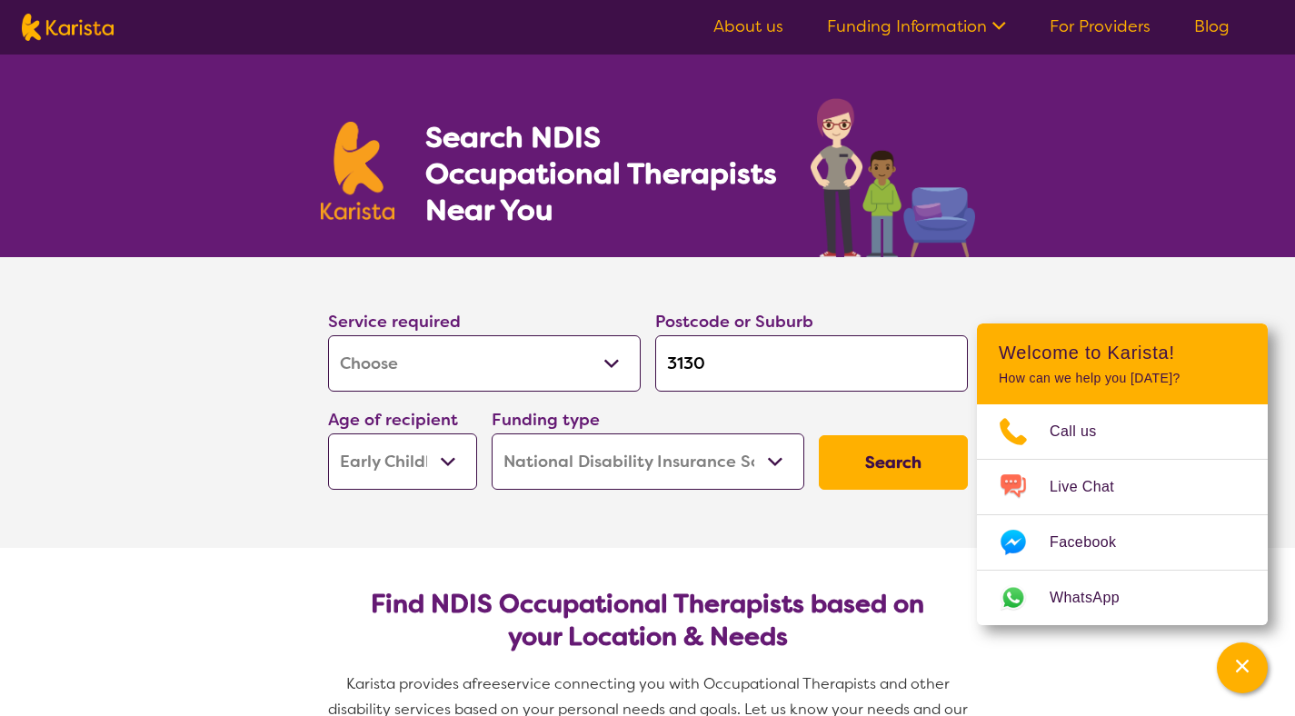
click at [894, 458] on button "Search" at bounding box center [893, 462] width 149 height 55
select select "by_score"
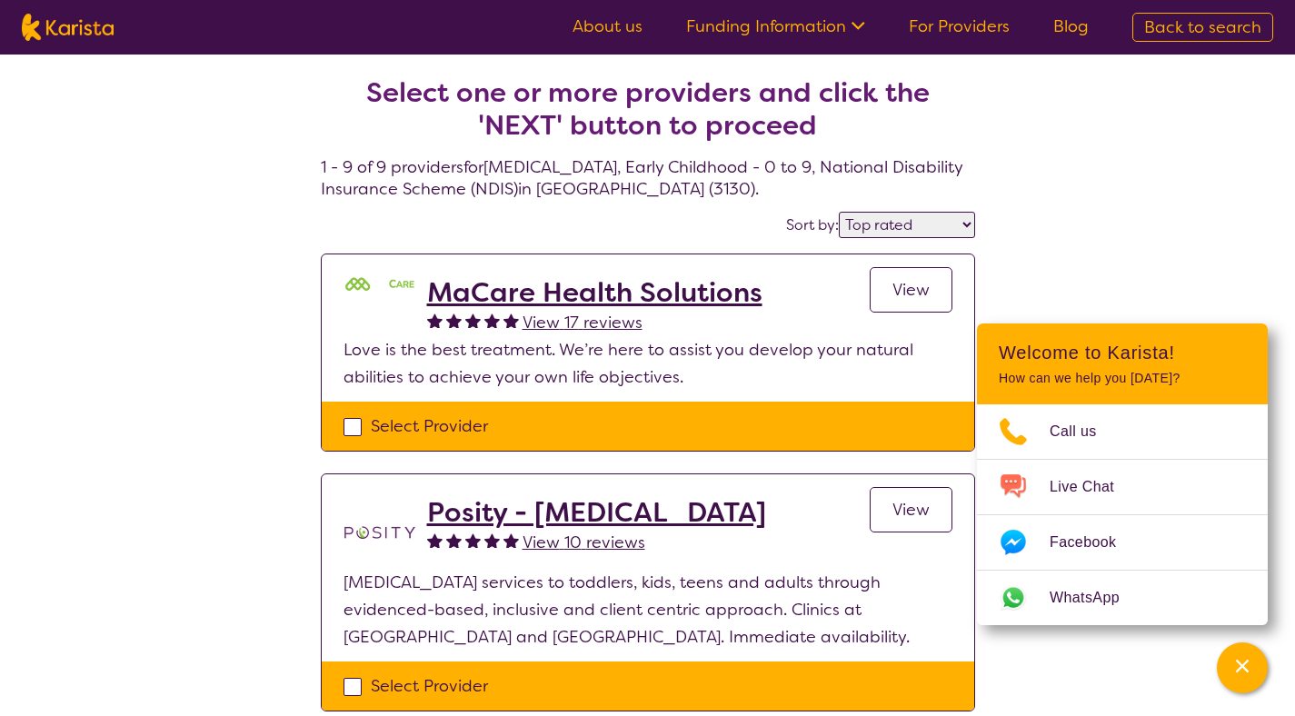
select select "[MEDICAL_DATA]"
select select "EC"
select select "NDIS"
select select "[MEDICAL_DATA]"
select select "EC"
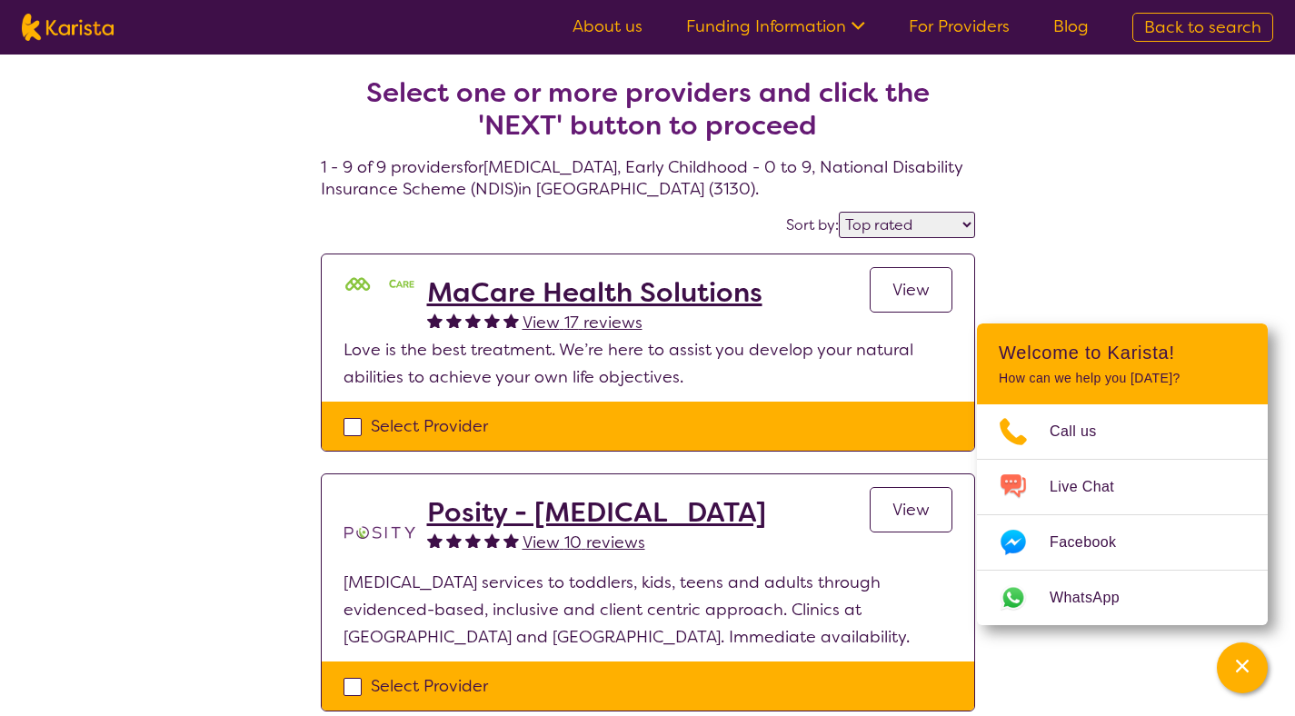
select select "NDIS"
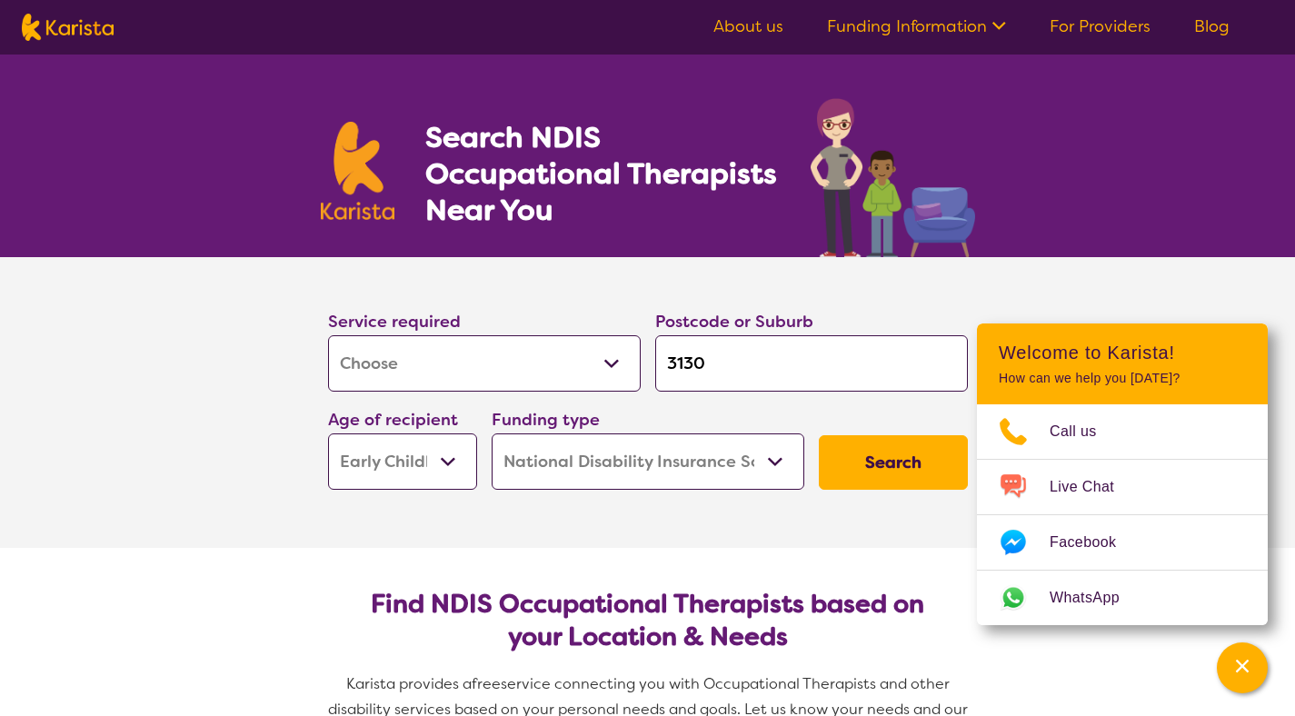
click at [621, 466] on select "Home Care Package (HCP) National Disability Insurance Scheme (NDIS) I don't know" at bounding box center [648, 462] width 313 height 56
click at [878, 464] on button "Search" at bounding box center [893, 462] width 149 height 55
select select "by_score"
